Goal: Check status: Check status

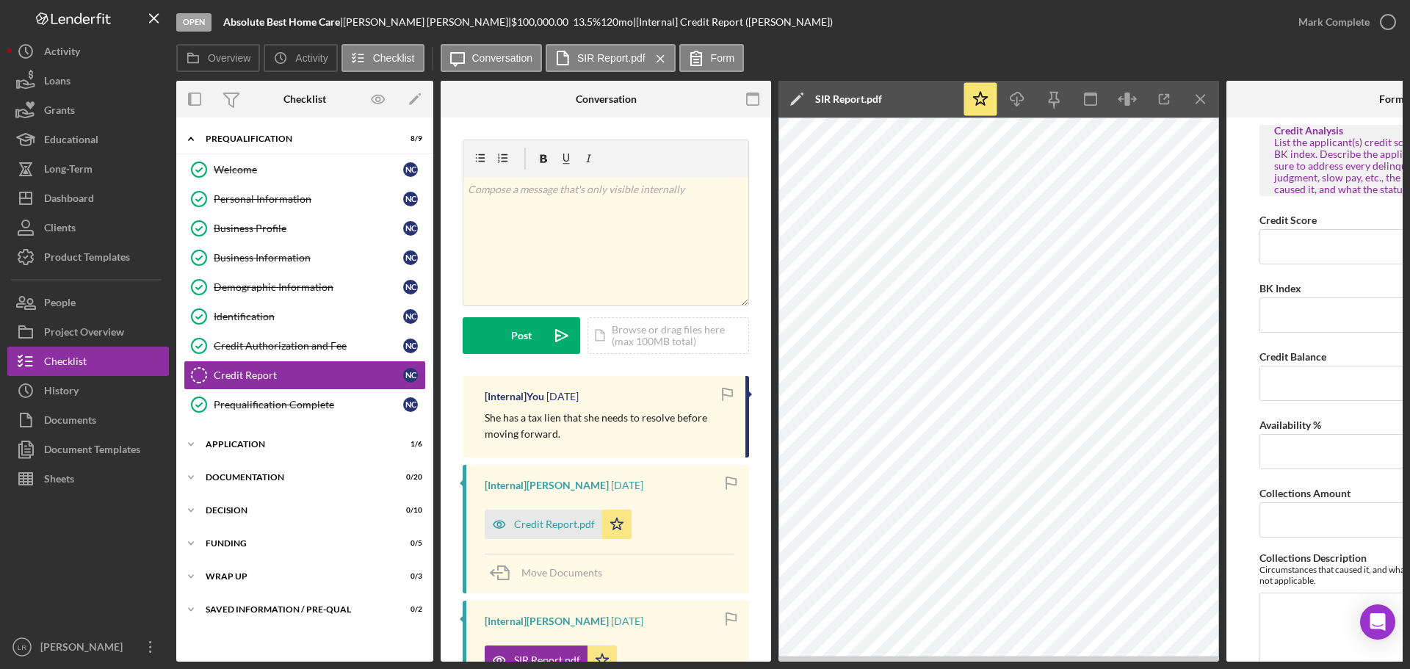
scroll to position [164, 0]
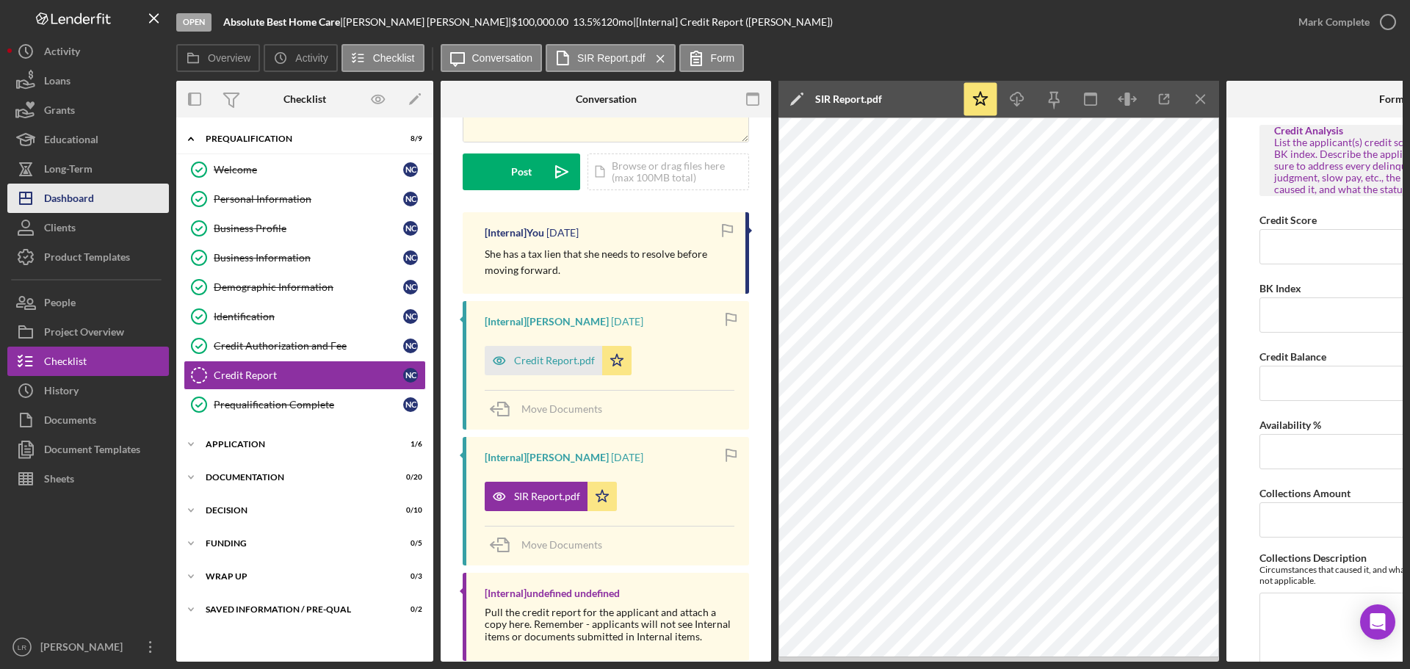
click at [98, 192] on button "Icon/Dashboard Dashboard" at bounding box center [88, 198] width 162 height 29
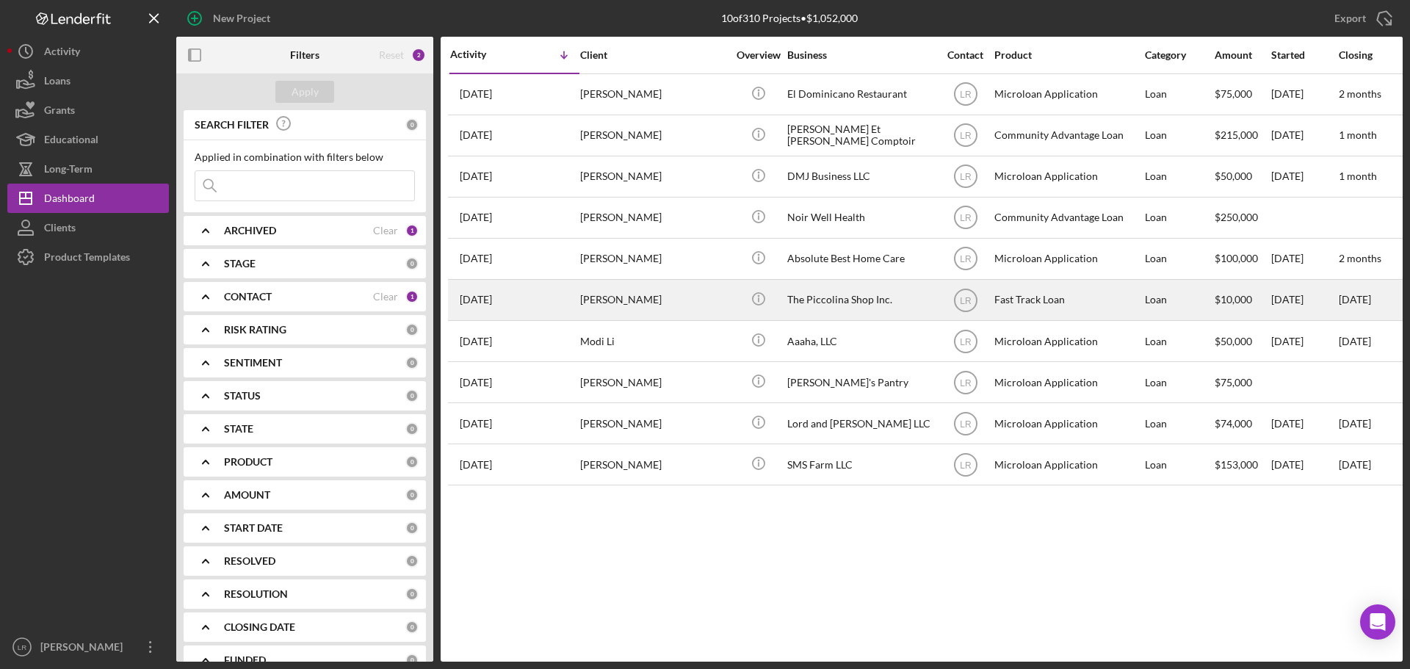
click at [846, 289] on div "The Piccolina Shop Inc." at bounding box center [860, 299] width 147 height 39
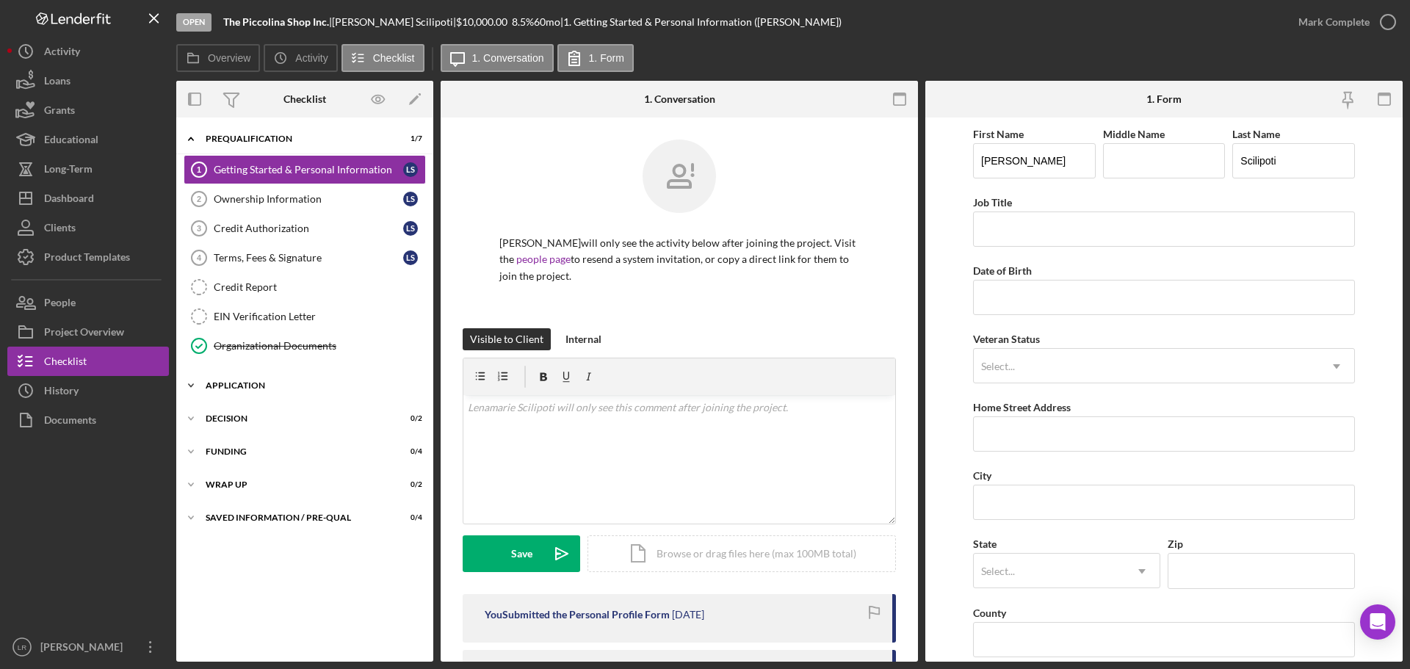
click at [232, 383] on div "Application" at bounding box center [310, 385] width 209 height 9
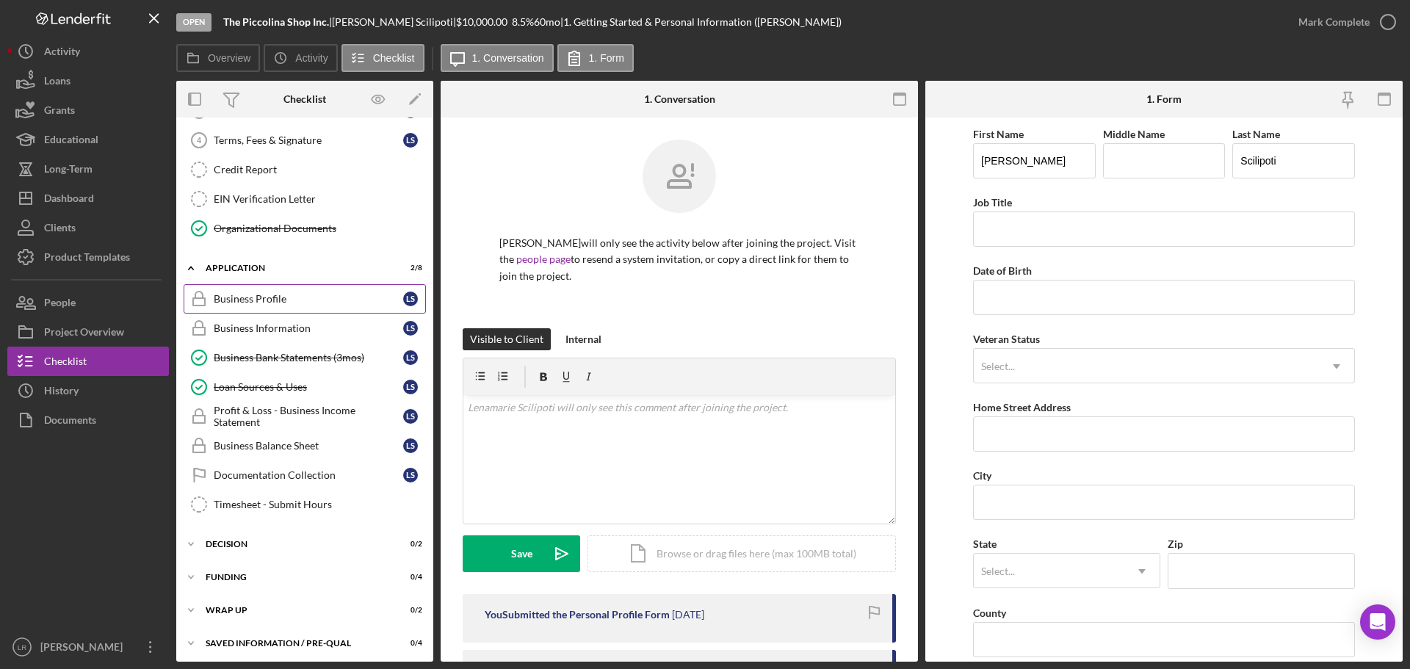
scroll to position [122, 0]
click at [256, 291] on div "Business Profile" at bounding box center [308, 295] width 189 height 12
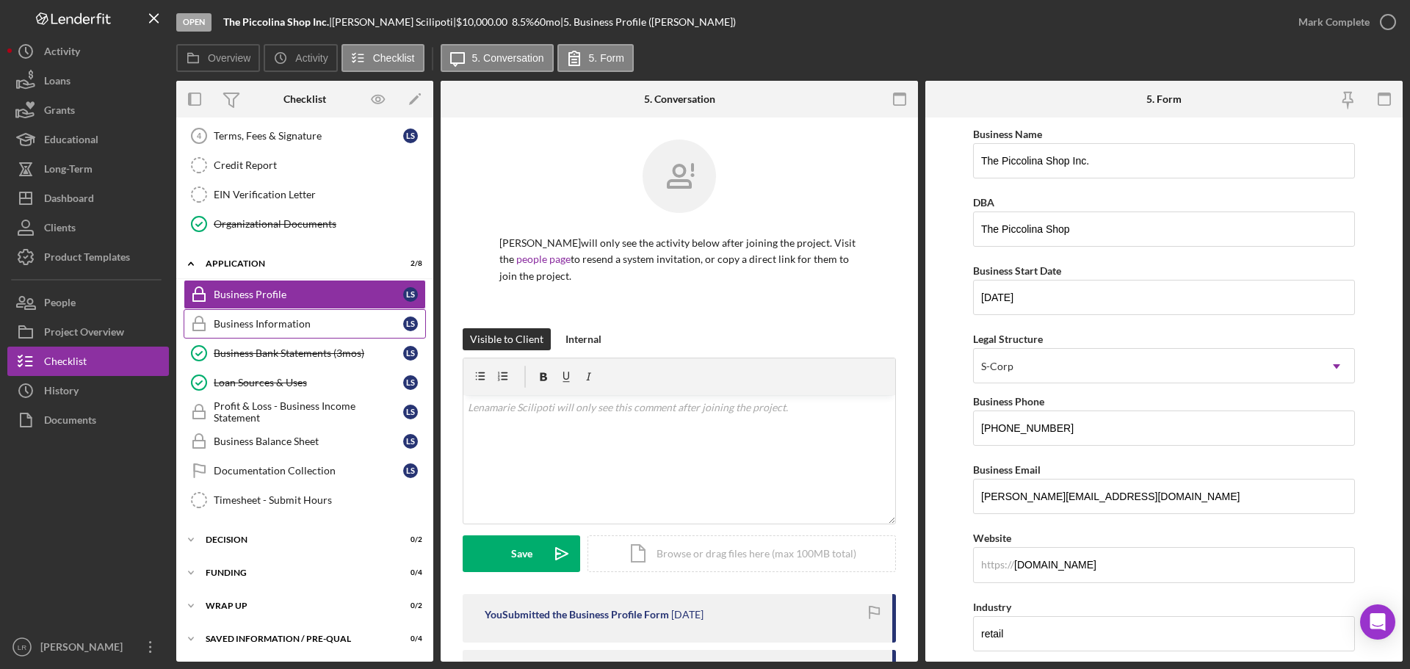
click at [255, 324] on div "Business Information" at bounding box center [308, 324] width 189 height 12
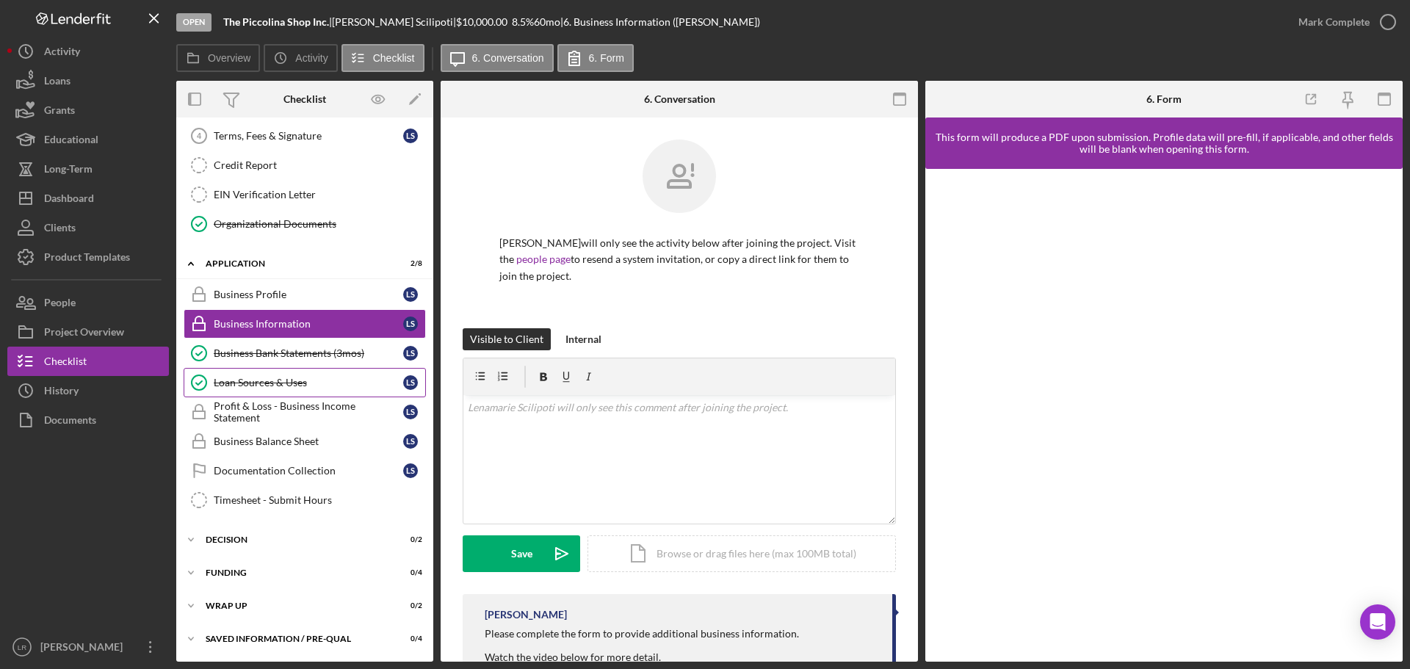
click at [262, 385] on div "Loan Sources & Uses" at bounding box center [308, 383] width 189 height 12
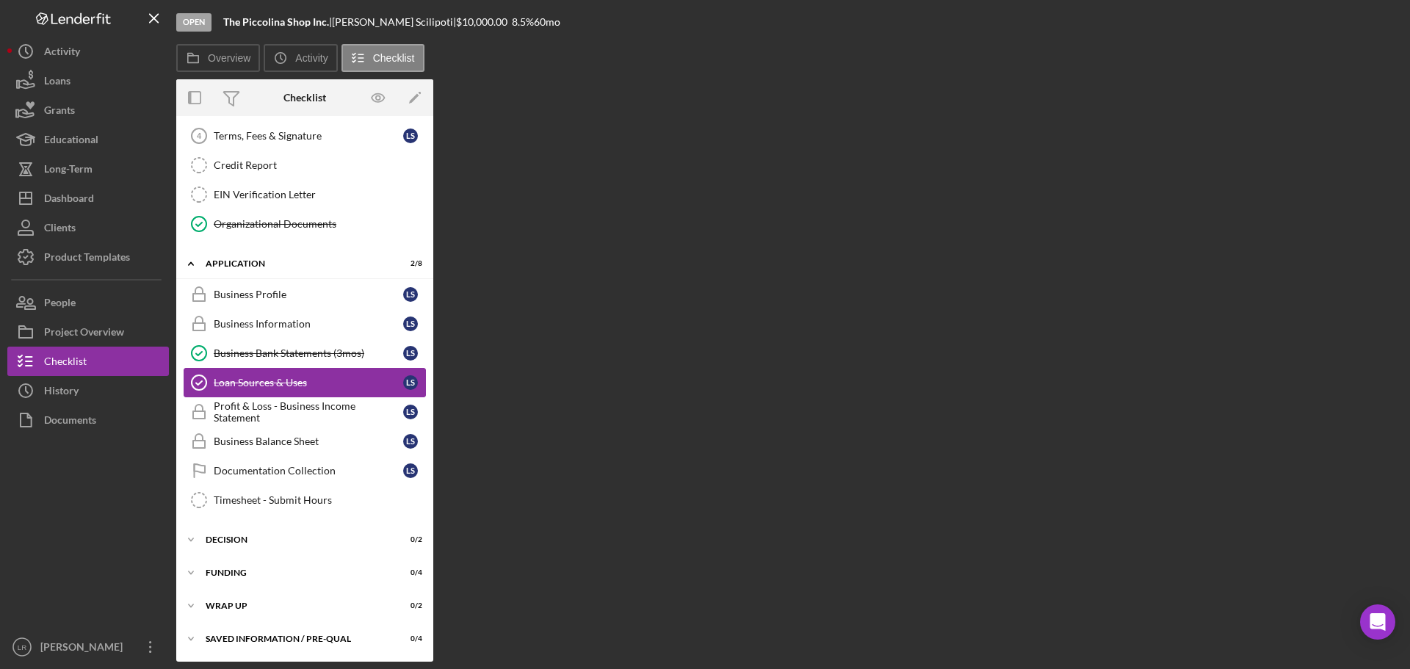
scroll to position [122, 0]
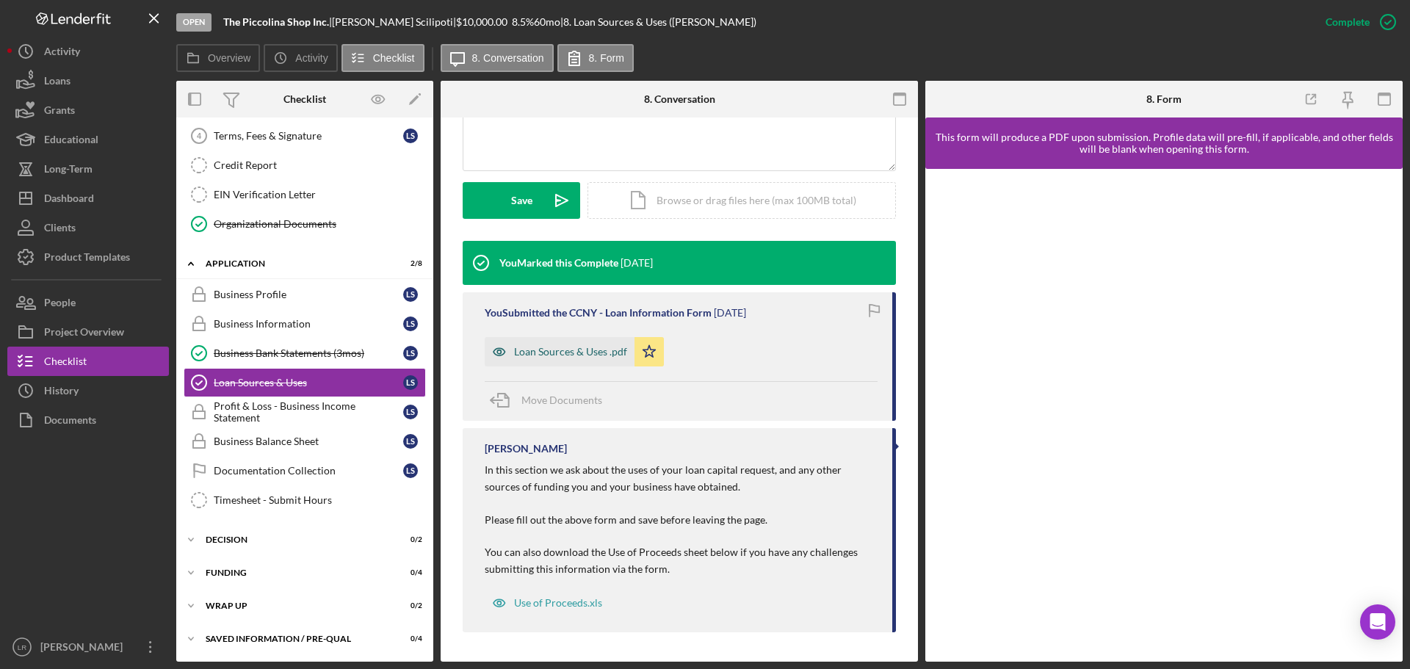
click at [579, 358] on div "Loan Sources & Uses .pdf" at bounding box center [570, 352] width 113 height 12
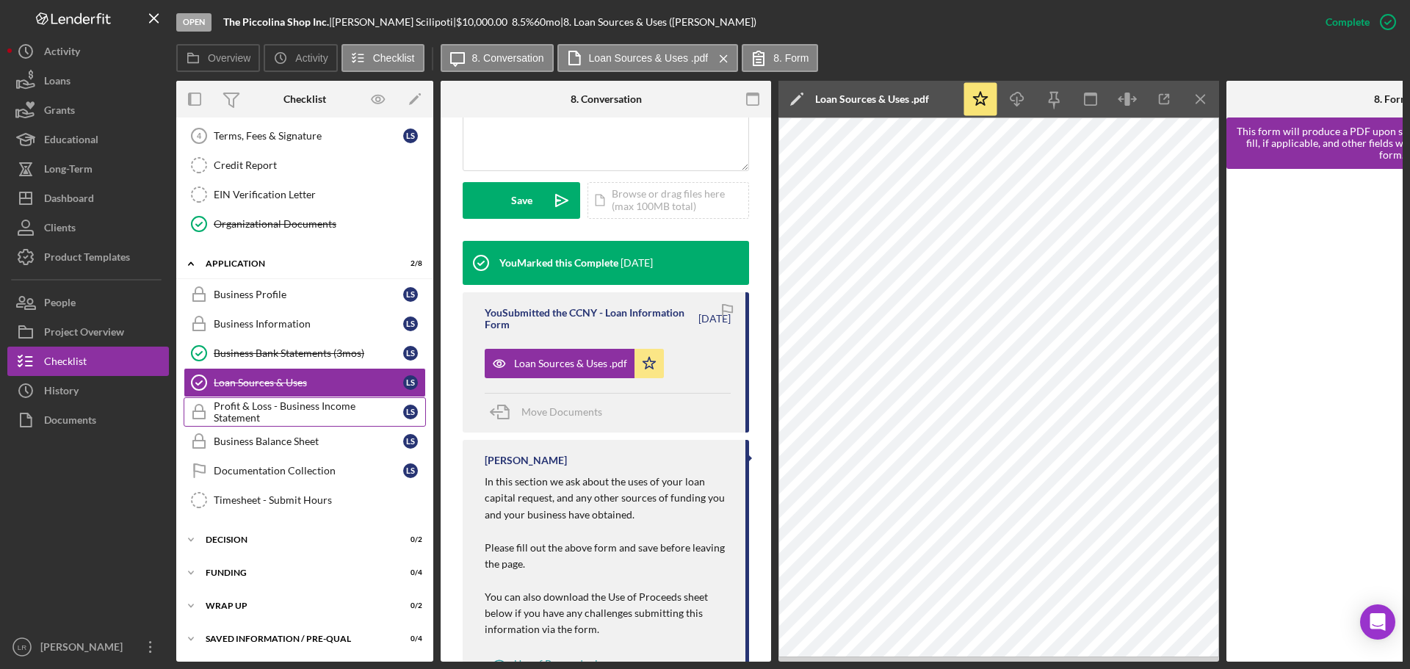
click at [280, 409] on div "Profit & Loss - Business Income Statement" at bounding box center [308, 411] width 189 height 23
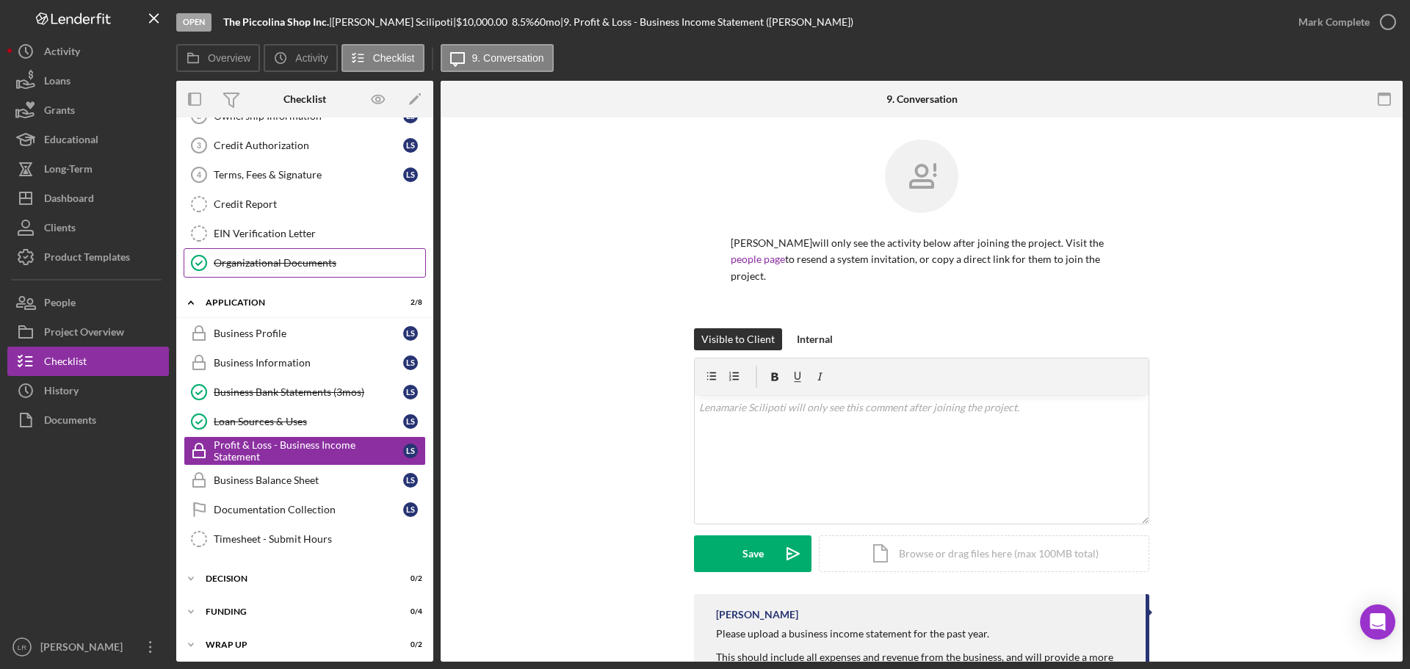
scroll to position [48, 0]
